Goal: Transaction & Acquisition: Purchase product/service

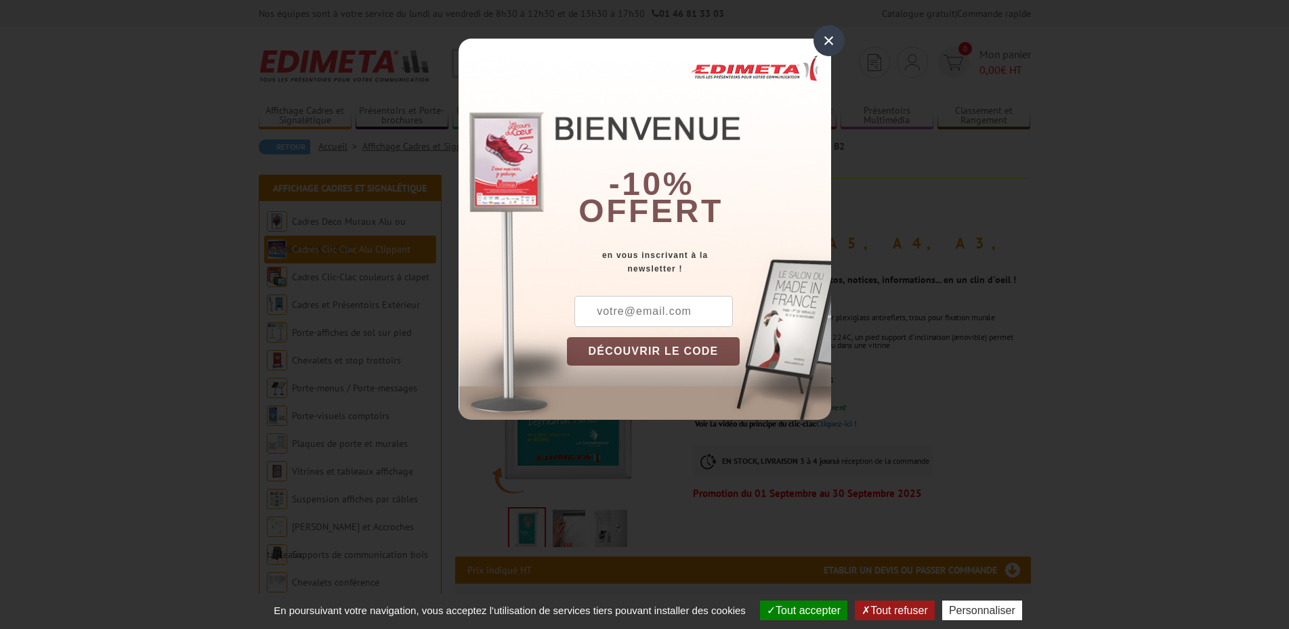
click at [827, 35] on div "×" at bounding box center [829, 40] width 31 height 31
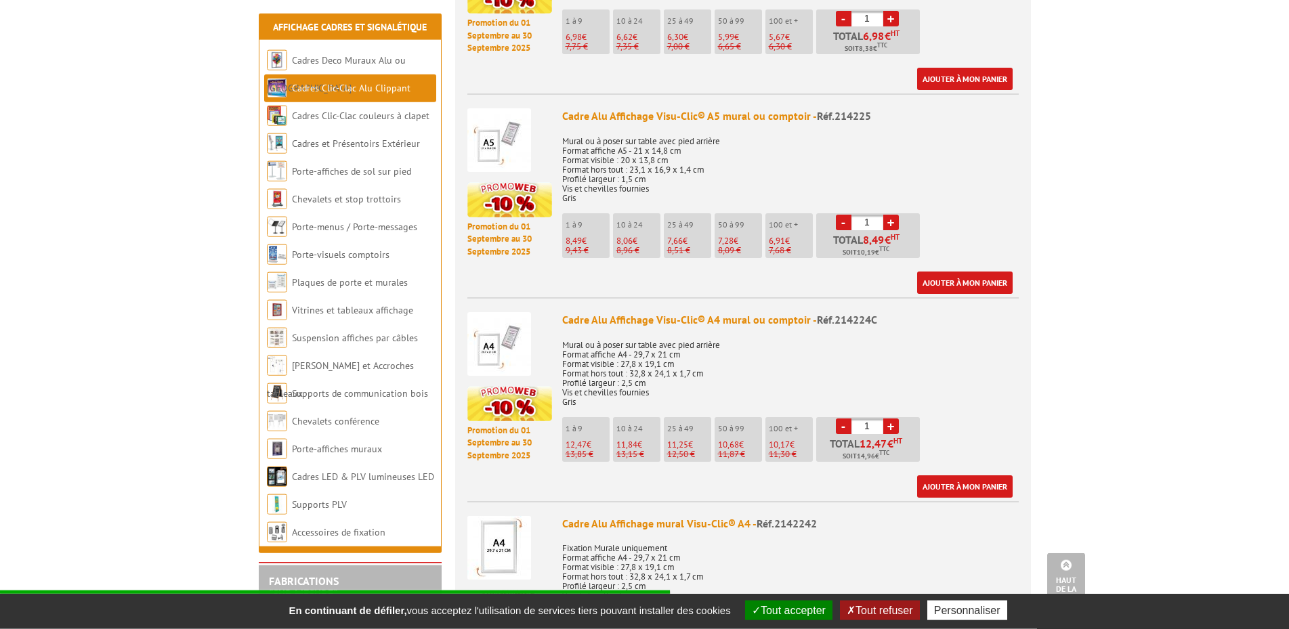
scroll to position [760, 0]
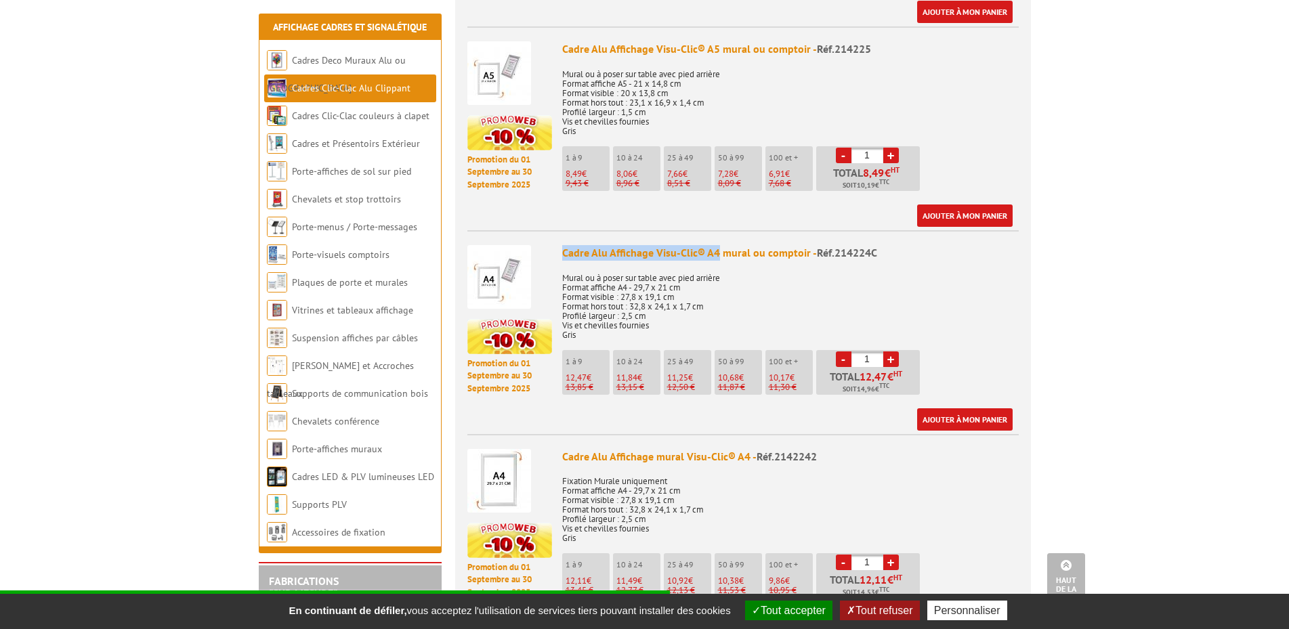
drag, startPoint x: 562, startPoint y: 236, endPoint x: 719, endPoint y: 238, distance: 156.5
click at [719, 245] on div "Cadre Alu Affichage Visu-Clic® A4 mural ou comptoir - Réf.214224C" at bounding box center [790, 253] width 457 height 16
copy div "Cadre Alu Affichage Visu-Clic® A4"
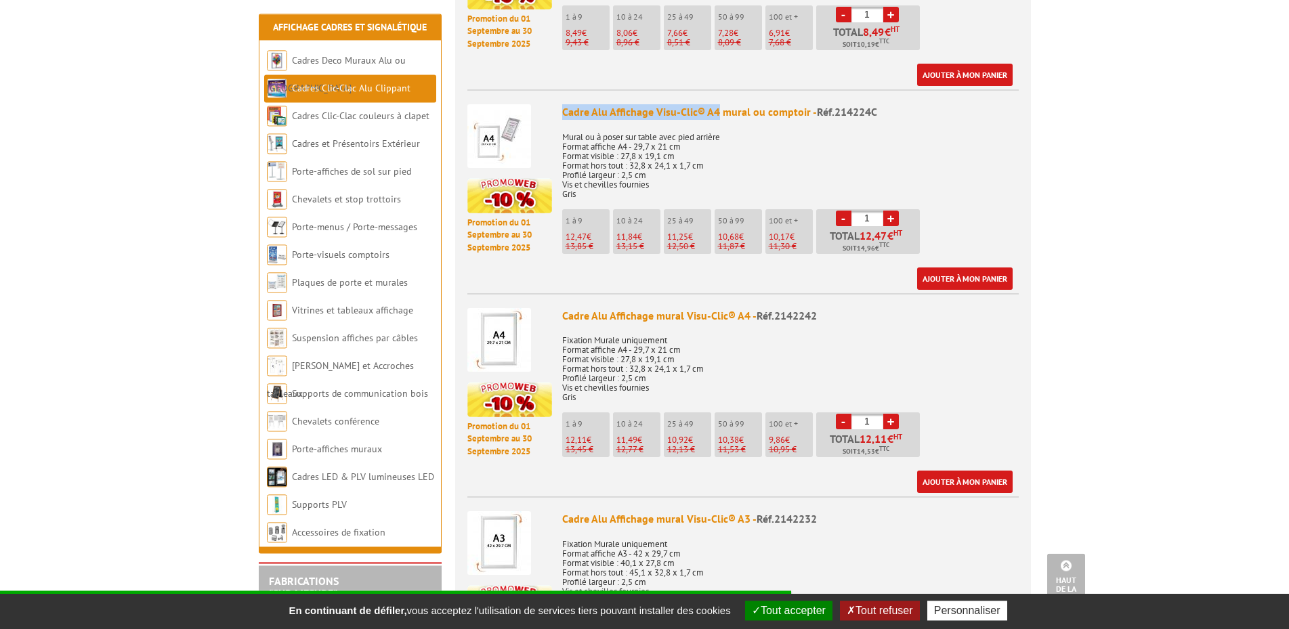
scroll to position [898, 0]
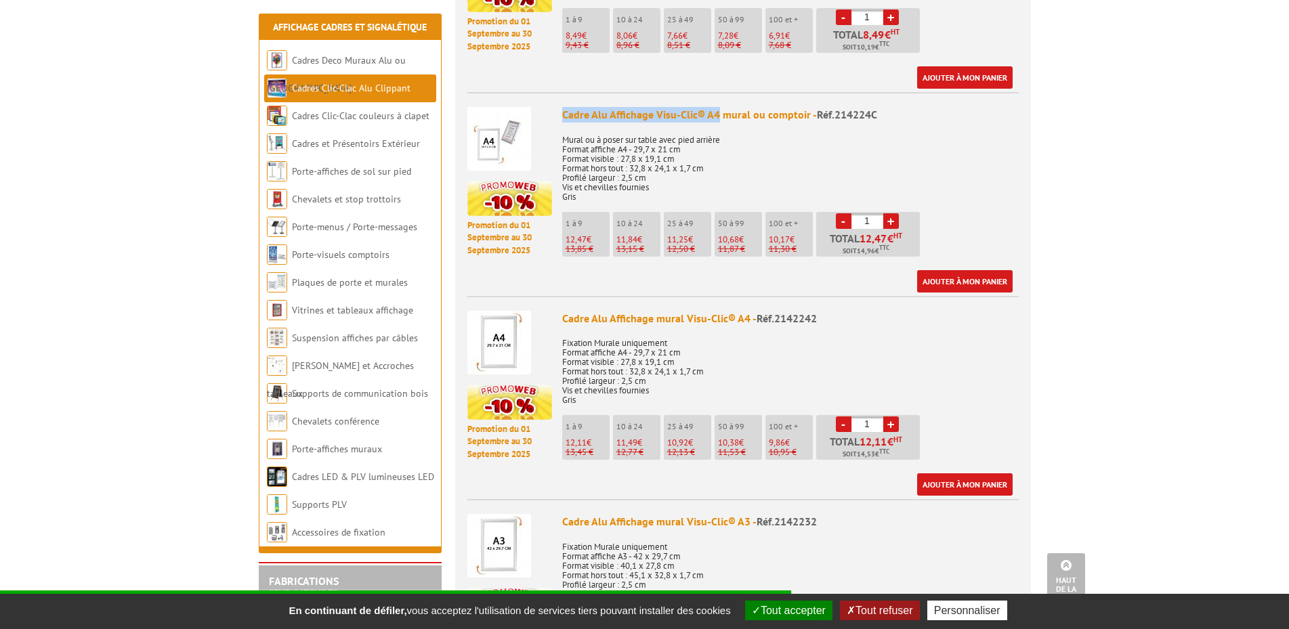
click at [800, 607] on button "Tout accepter" at bounding box center [788, 611] width 87 height 20
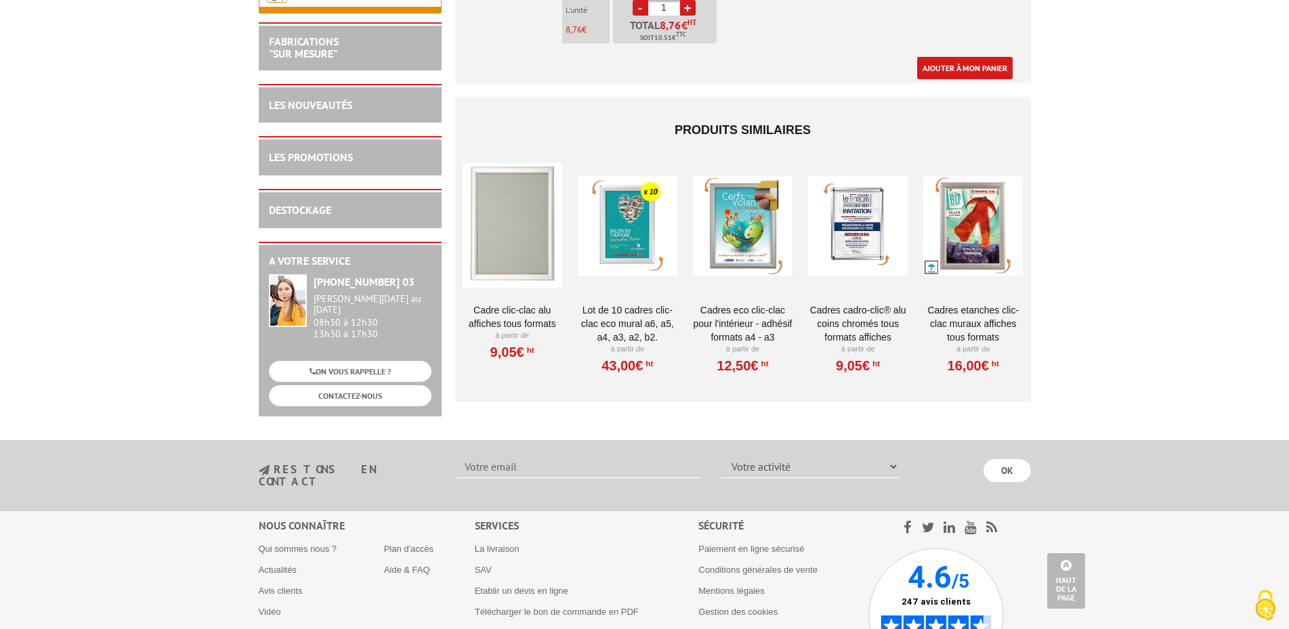
scroll to position [2239, 0]
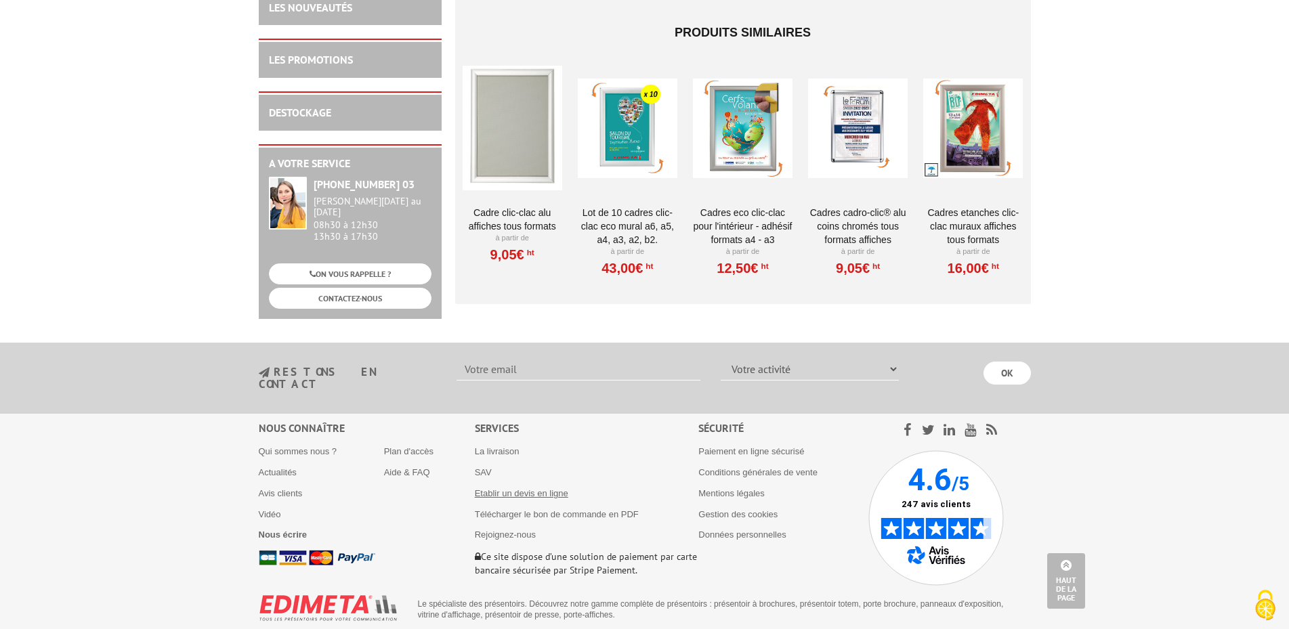
click at [539, 488] on link "Etablir un devis en ligne" at bounding box center [521, 493] width 93 height 10
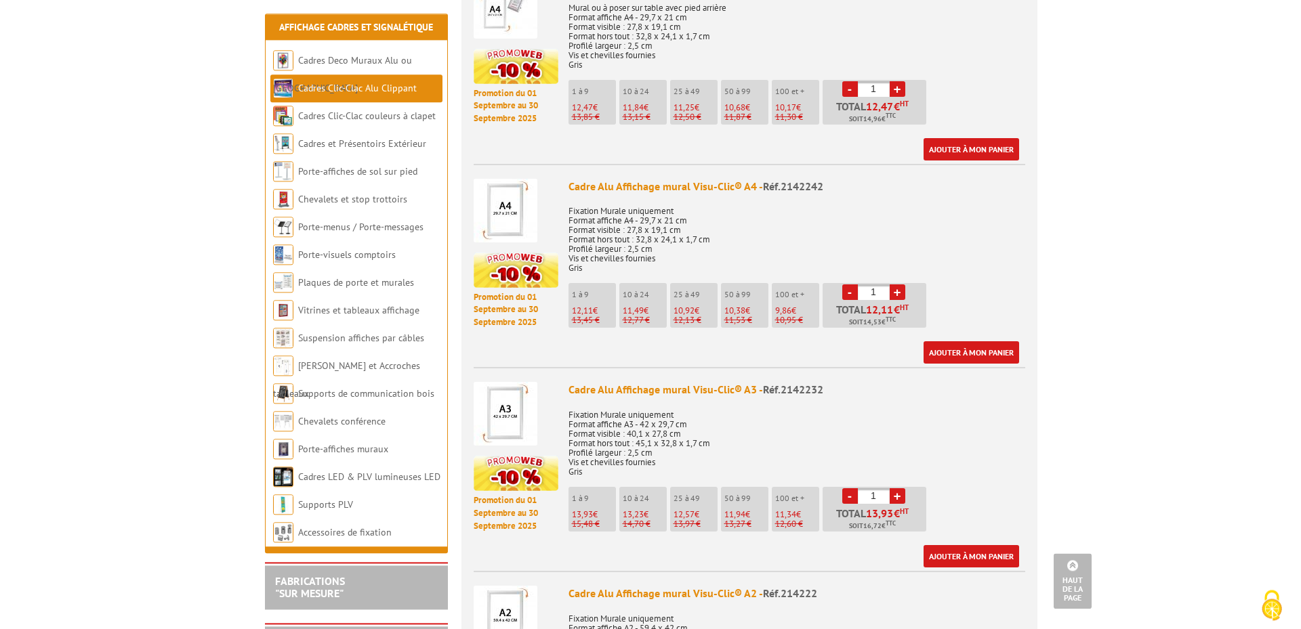
scroll to position [996, 0]
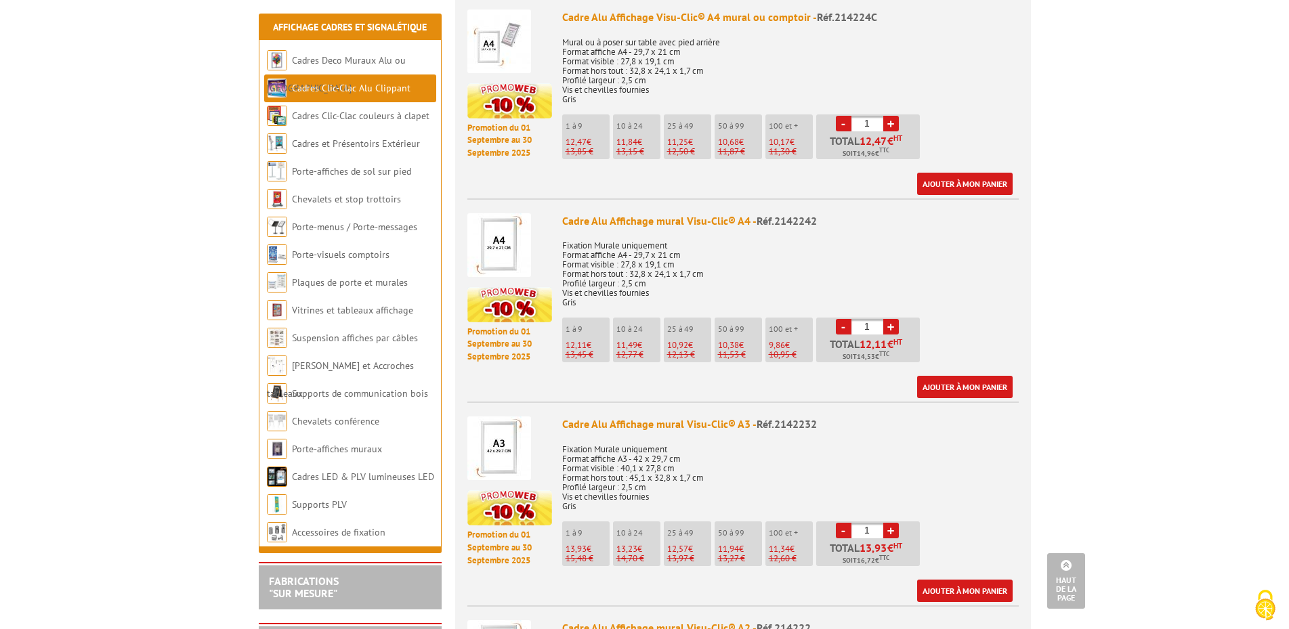
click at [892, 319] on link "+" at bounding box center [891, 327] width 16 height 16
type input "4"
click at [959, 376] on link "Ajouter à mon panier" at bounding box center [965, 387] width 96 height 22
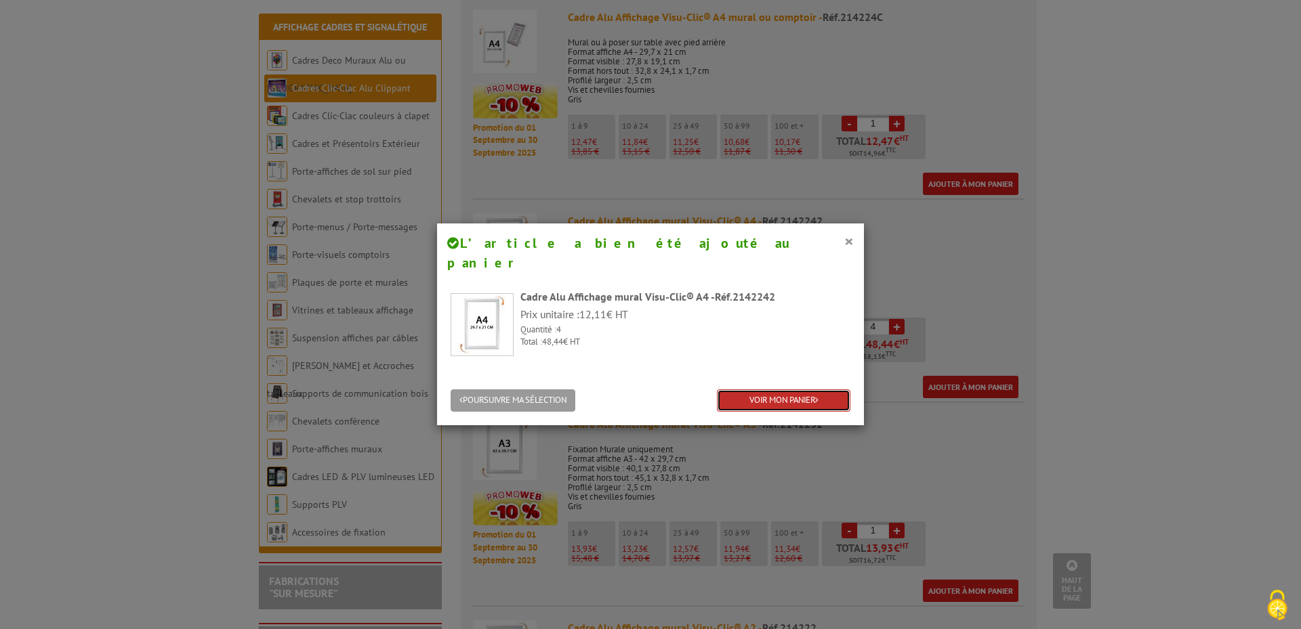
click at [793, 389] on link "VOIR MON PANIER" at bounding box center [783, 400] width 133 height 22
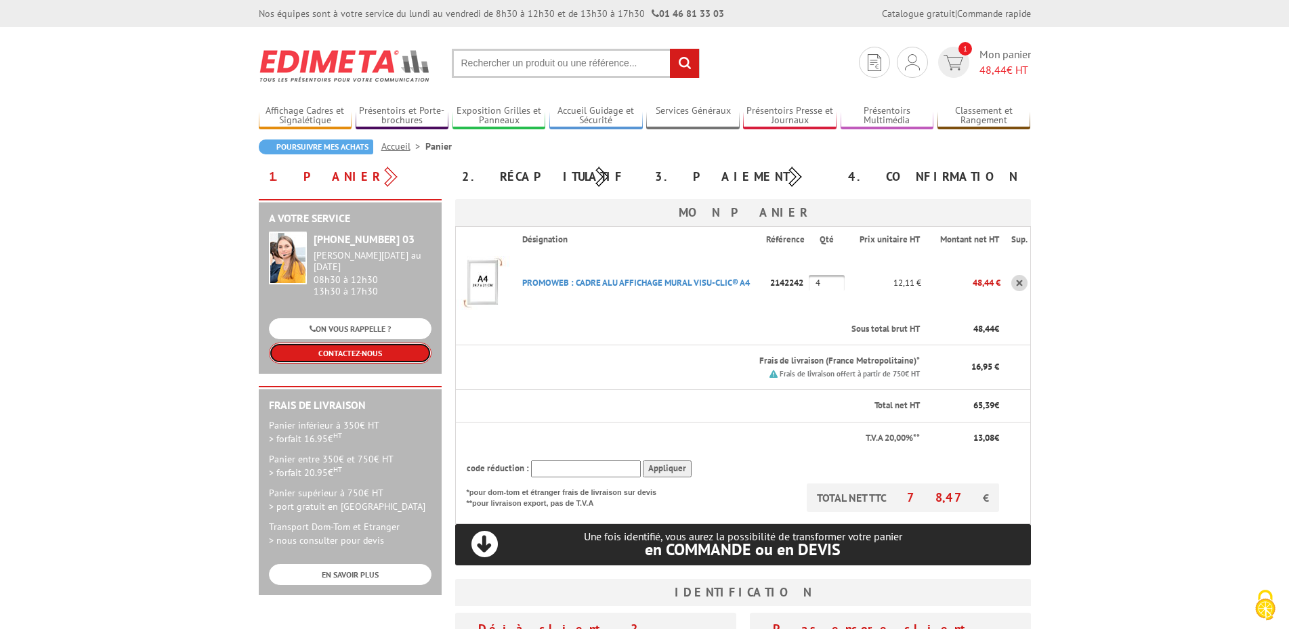
click at [339, 350] on link "CONTACTEZ-NOUS" at bounding box center [350, 353] width 163 height 21
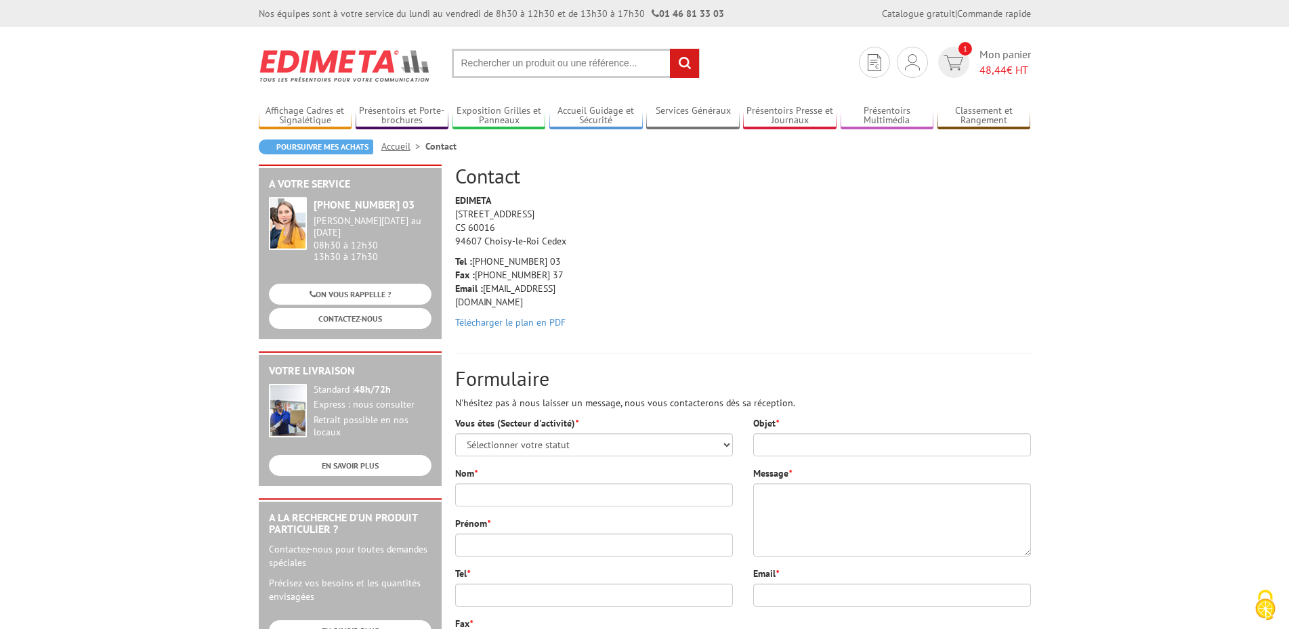
drag, startPoint x: 559, startPoint y: 291, endPoint x: 486, endPoint y: 289, distance: 73.2
click at [486, 289] on p "Tel : [PHONE_NUMBER] 03 Fax : [PHONE_NUMBER] 37 Email : [EMAIL_ADDRESS][DOMAIN_…" at bounding box center [519, 282] width 129 height 54
copy p "[EMAIL_ADDRESS][DOMAIN_NAME]"
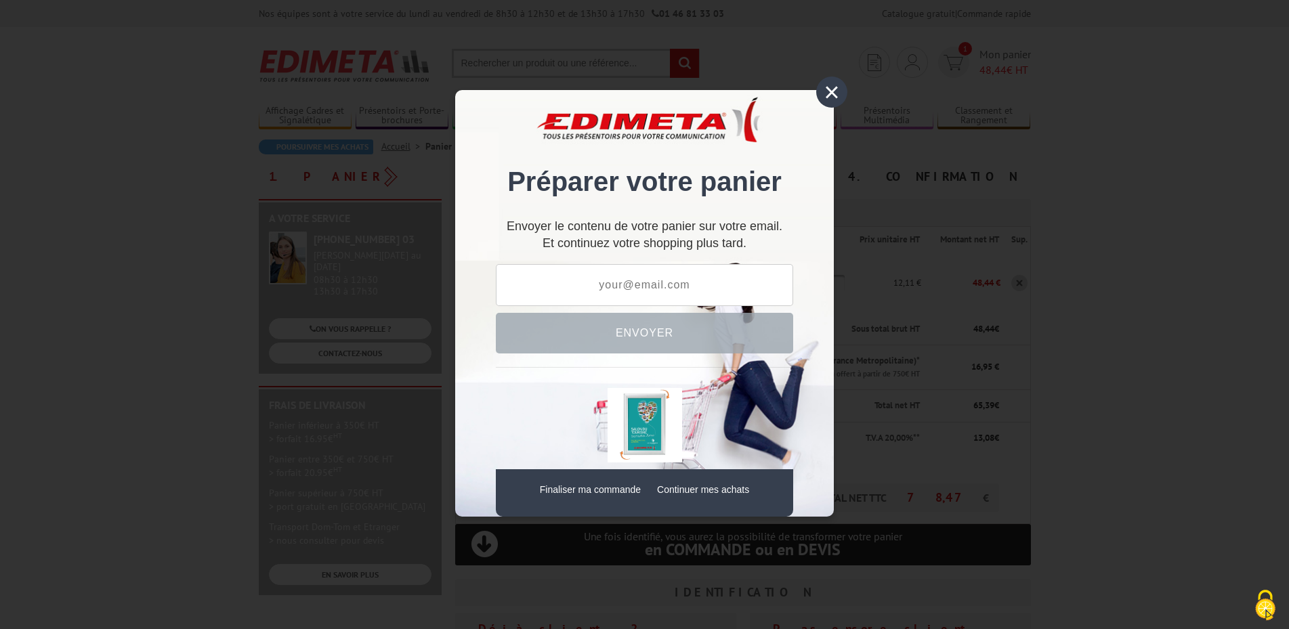
click at [830, 93] on div "×" at bounding box center [831, 92] width 31 height 31
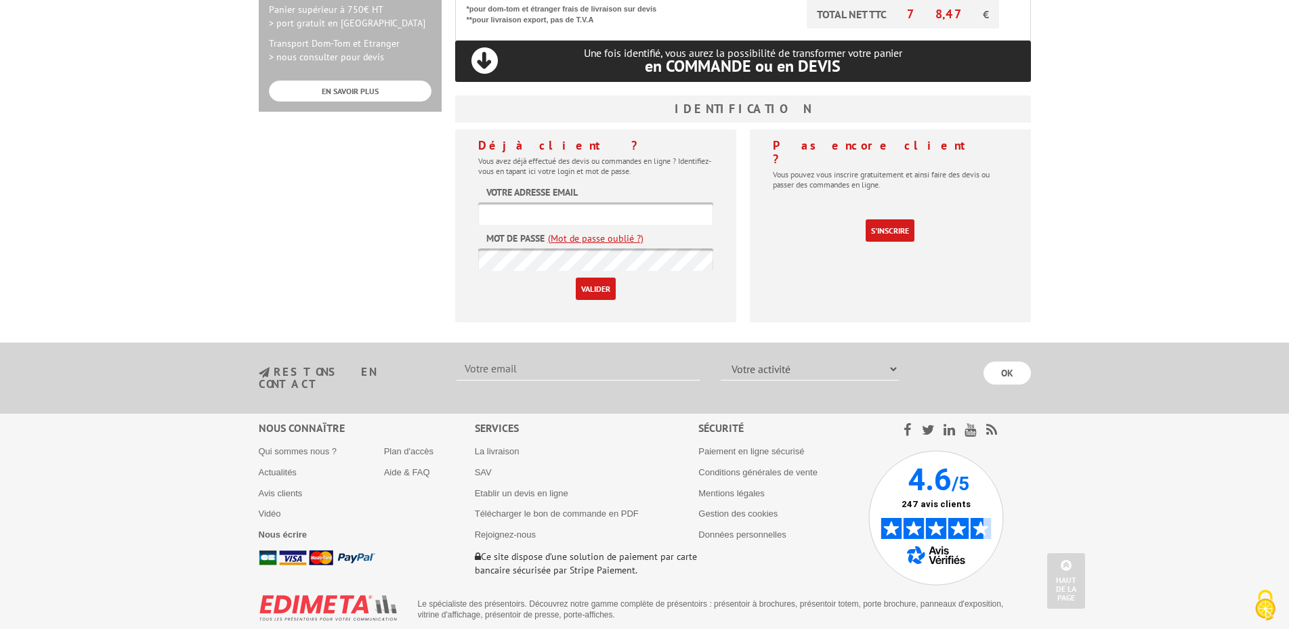
scroll to position [499, 0]
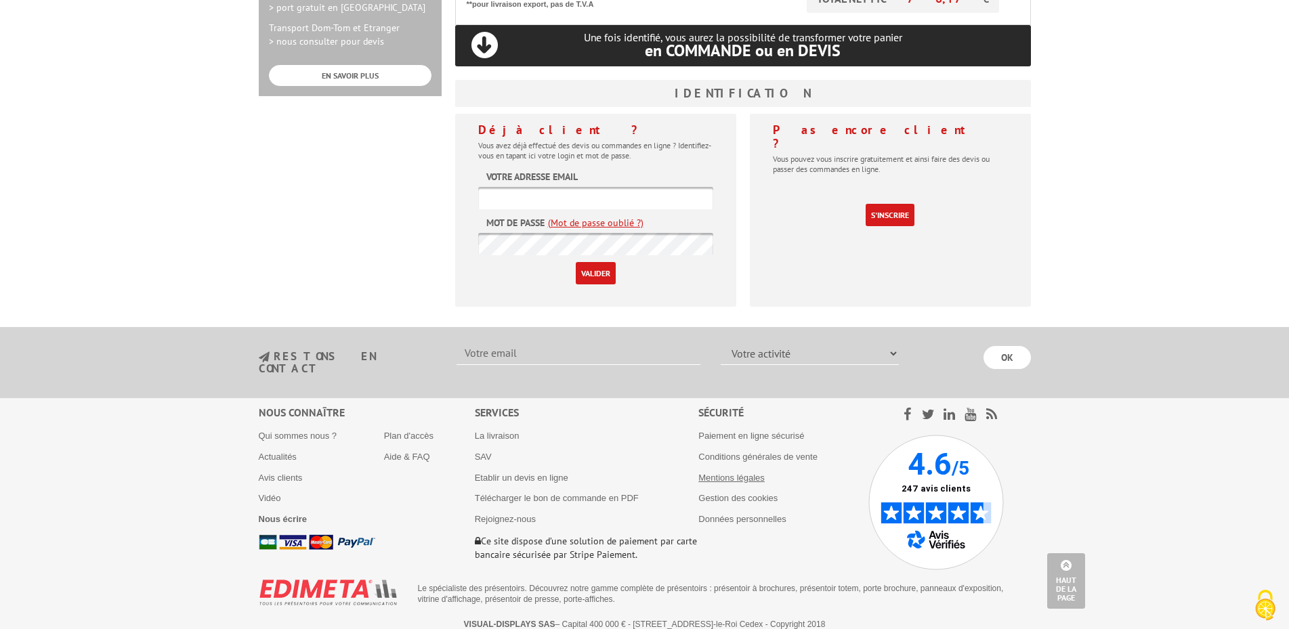
click at [737, 473] on link "Mentions légales" at bounding box center [731, 478] width 66 height 10
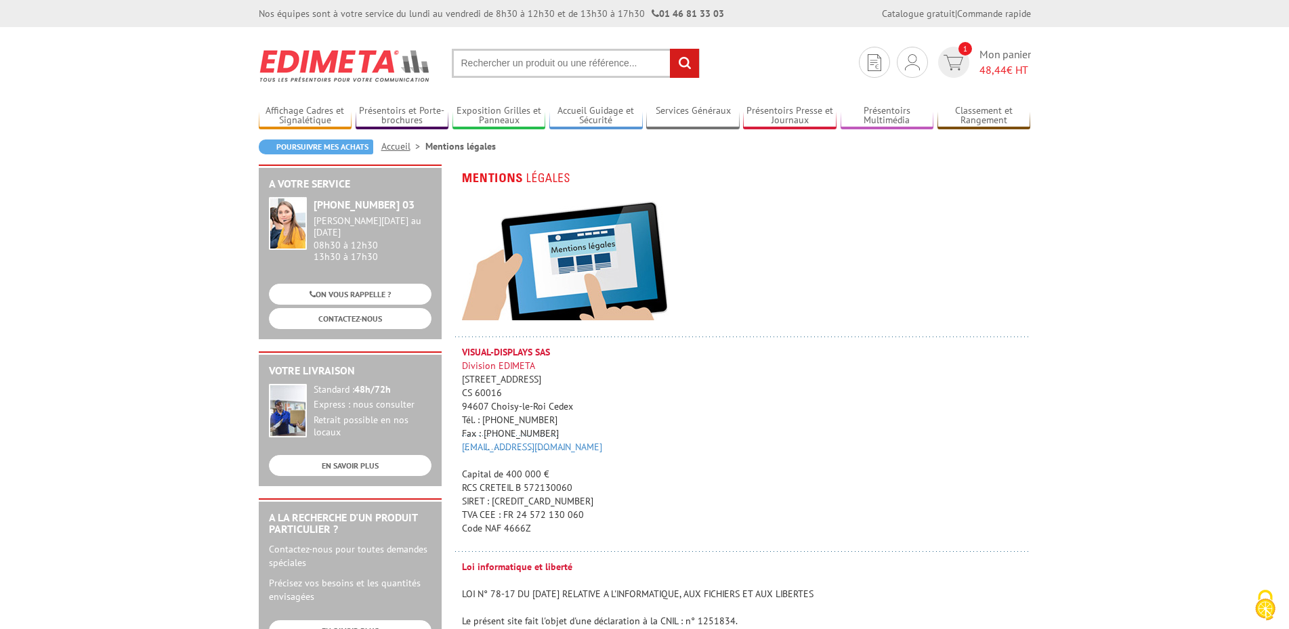
drag, startPoint x: 492, startPoint y: 501, endPoint x: 571, endPoint y: 499, distance: 79.3
click at [571, 499] on p "VISUAL-DISPLAYS SAS Division EDIMETA 10 Rue de la Darse CS 60016 94607 Choisy-l…" at bounding box center [746, 440] width 569 height 190
copy p "572 130 060 00062"
